Goal: Check status: Check status

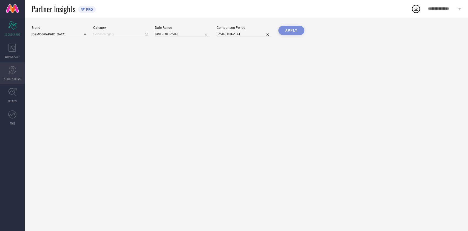
type input "All"
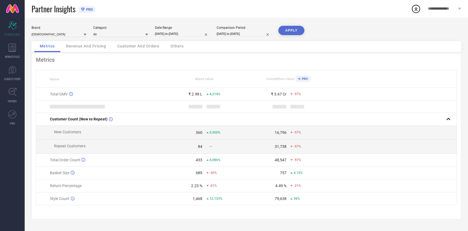
click at [185, 30] on div "Date Range [DATE] to [DATE]" at bounding box center [182, 31] width 55 height 11
click at [188, 34] on input "[DATE] to [DATE]" at bounding box center [182, 34] width 55 height 6
select select "7"
select select "2025"
select select "8"
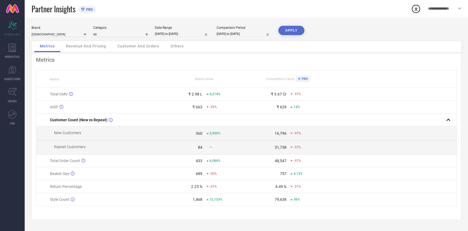
select select "2025"
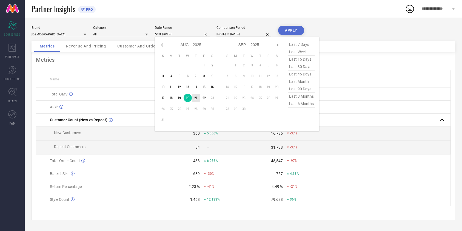
click at [195, 98] on td "21" at bounding box center [196, 98] width 8 height 8
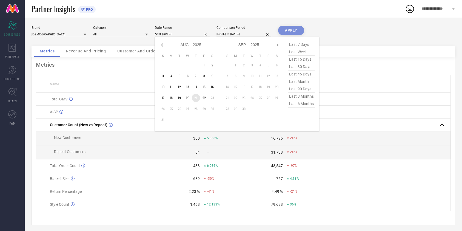
type input "[DATE] to [DATE]"
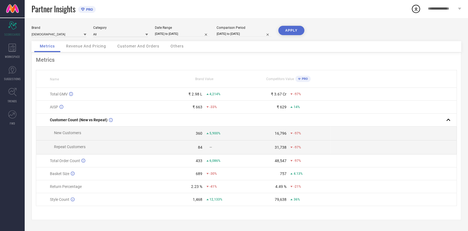
click at [290, 33] on button "APPLY" at bounding box center [291, 30] width 26 height 9
click at [183, 36] on input "[DATE] to [DATE]" at bounding box center [182, 34] width 55 height 6
select select "7"
select select "2025"
select select "8"
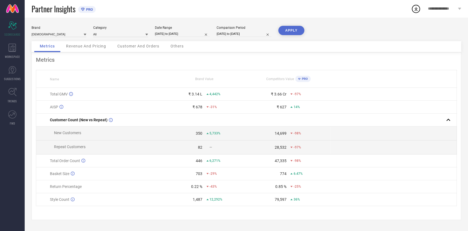
select select "2025"
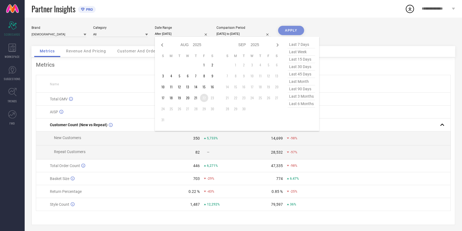
click at [205, 97] on td "22" at bounding box center [204, 98] width 8 height 8
type input "[DATE] to [DATE]"
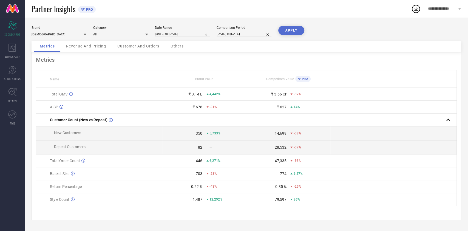
click at [286, 30] on button "APPLY" at bounding box center [291, 30] width 26 height 9
